Goal: Information Seeking & Learning: Learn about a topic

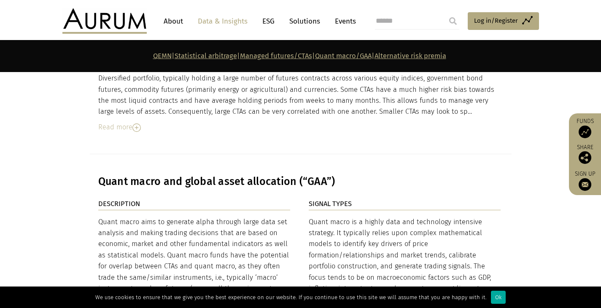
scroll to position [2784, 0]
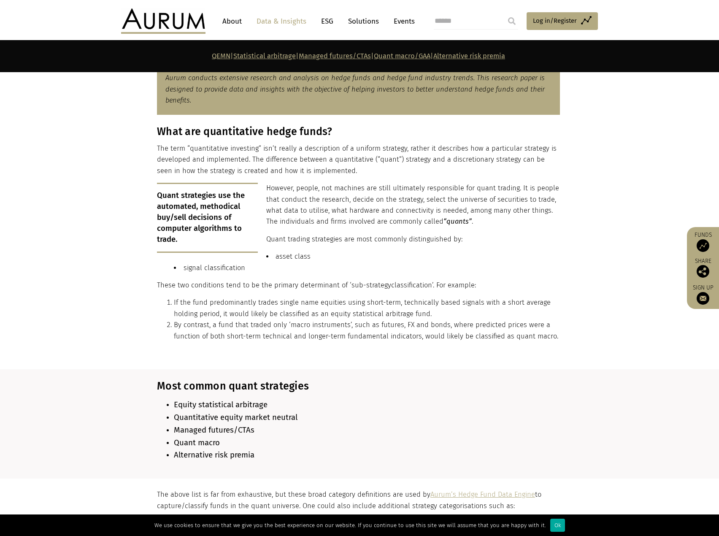
scroll to position [590, 0]
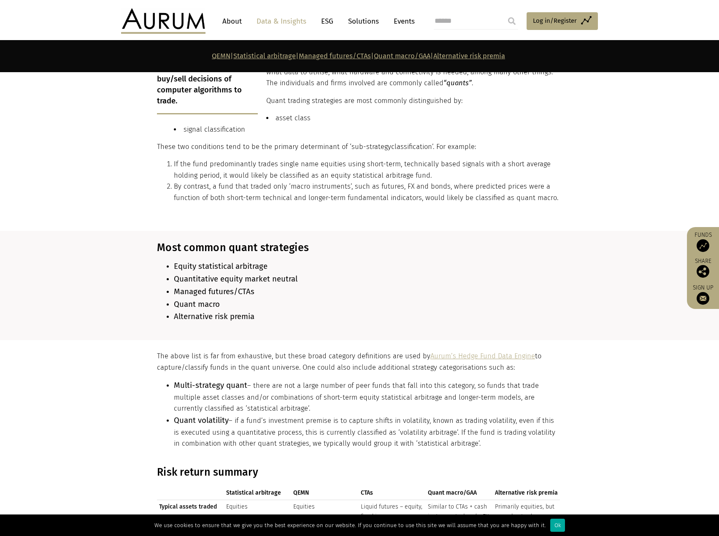
click at [257, 159] on li "If the fund predominantly trades single name equities using short-term, technic…" at bounding box center [367, 170] width 386 height 22
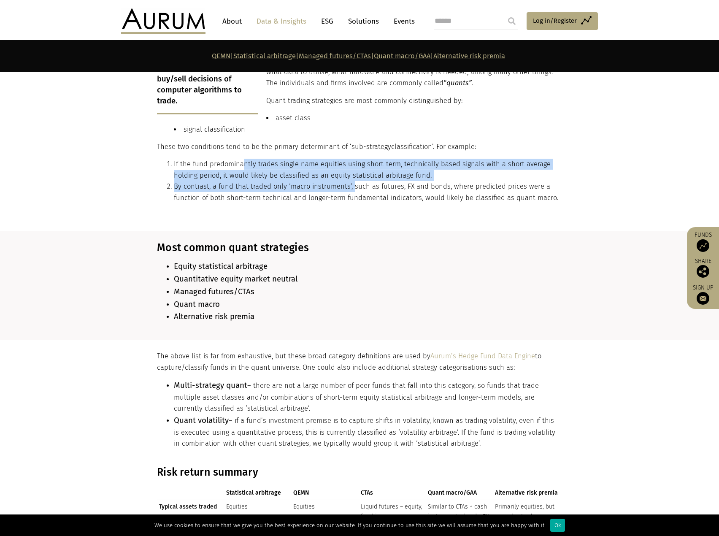
drag, startPoint x: 243, startPoint y: 156, endPoint x: 350, endPoint y: 181, distance: 110.4
click at [350, 181] on ol "If the fund predominantly trades single name equities using short-term, technic…" at bounding box center [358, 181] width 403 height 45
click at [350, 181] on li "By contrast, a fund that traded only ‘macro instruments’, such as futures, FX a…" at bounding box center [367, 192] width 386 height 22
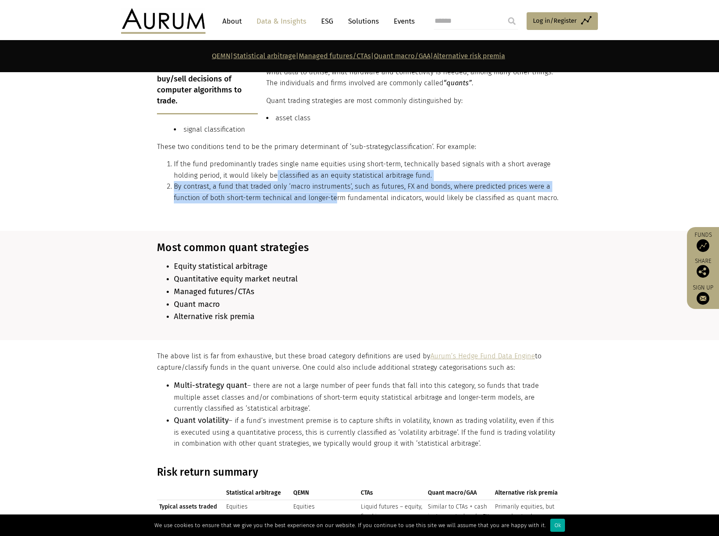
drag, startPoint x: 304, startPoint y: 186, endPoint x: 334, endPoint y: 194, distance: 30.9
click at [334, 194] on ol "If the fund predominantly trades single name equities using short-term, technic…" at bounding box center [358, 181] width 403 height 45
click at [334, 194] on li "By contrast, a fund that traded only ‘macro instruments’, such as futures, FX a…" at bounding box center [367, 192] width 386 height 22
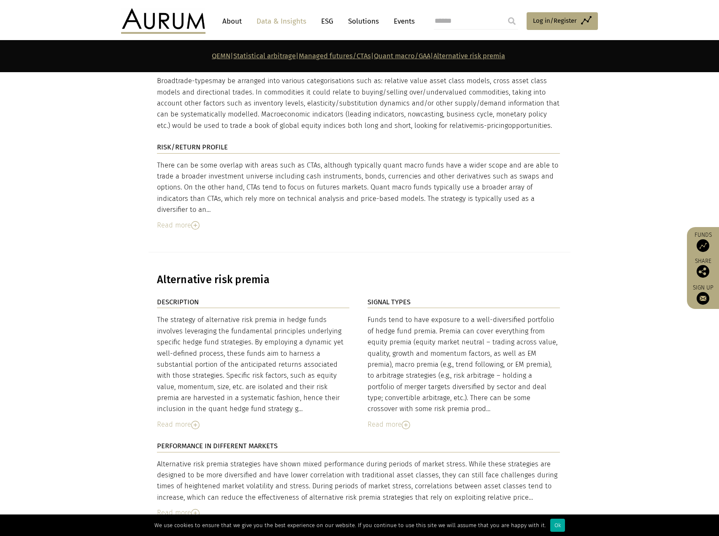
scroll to position [3332, 0]
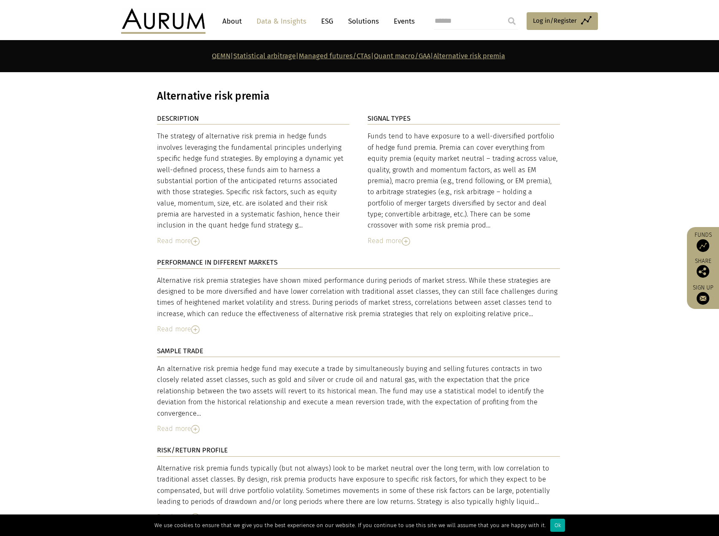
click at [196, 237] on img at bounding box center [195, 241] width 8 height 8
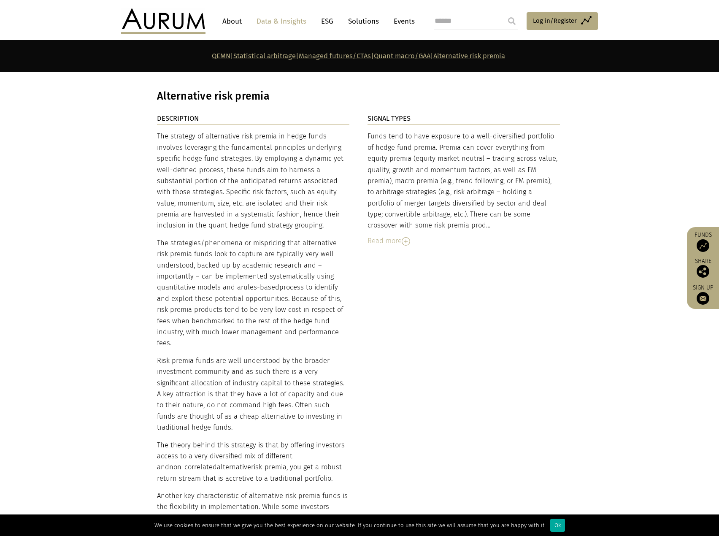
click at [408, 162] on div "Funds tend to have exposure to a well-diversified portfolio of hedge fund premi…" at bounding box center [463, 189] width 192 height 116
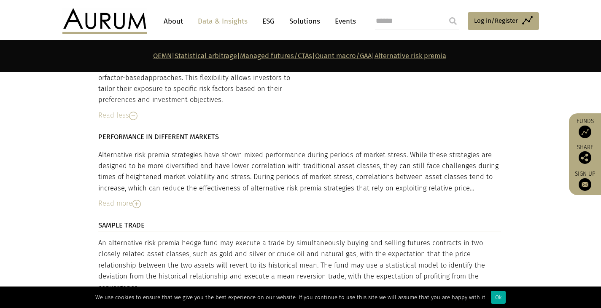
scroll to position [3627, 0]
